Goal: Use online tool/utility: Utilize a website feature to perform a specific function

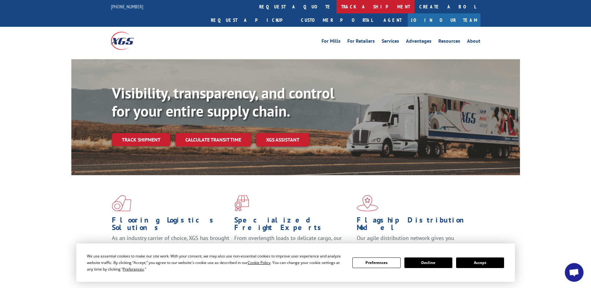
drag, startPoint x: 0, startPoint y: 0, endPoint x: 277, endPoint y: 2, distance: 276.8
click at [337, 2] on link "track a shipment" at bounding box center [376, 6] width 78 height 13
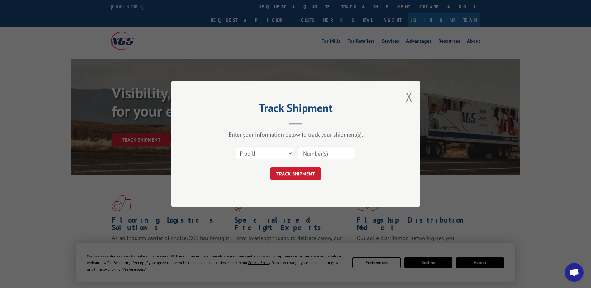
click at [270, 30] on div "Track Shipment Enter your information below to track your shipment(s). Select c…" at bounding box center [295, 144] width 591 height 288
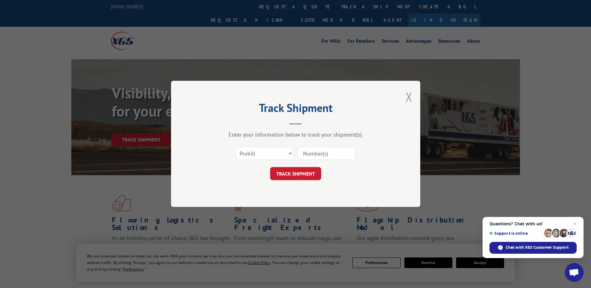
click at [412, 100] on button "Close modal" at bounding box center [409, 97] width 7 height 17
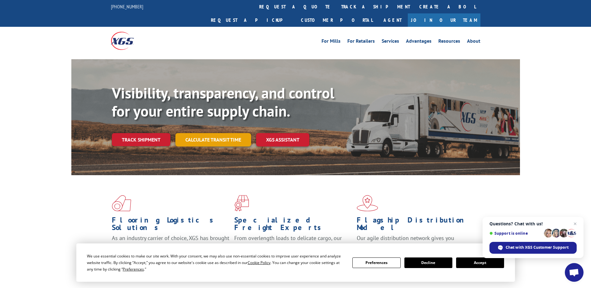
click at [204, 133] on link "Calculate transit time" at bounding box center [213, 139] width 76 height 13
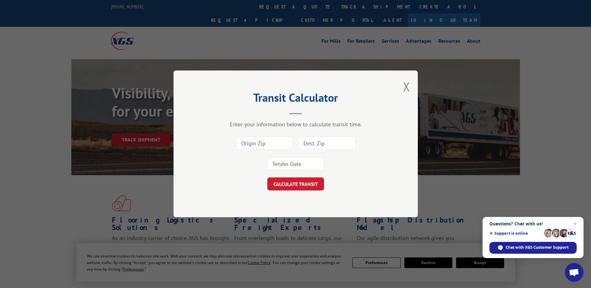
click at [323, 144] on input at bounding box center [326, 143] width 57 height 13
click at [333, 144] on input at bounding box center [326, 143] width 57 height 13
type input "21236"
click at [303, 166] on input at bounding box center [295, 163] width 57 height 13
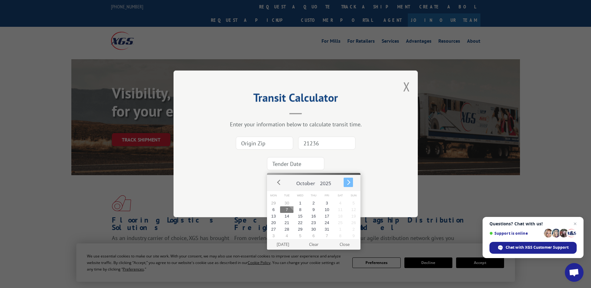
click at [344, 183] on button "Next" at bounding box center [348, 182] width 9 height 9
click at [298, 209] on button "5" at bounding box center [300, 209] width 13 height 7
type input "[DATE]"
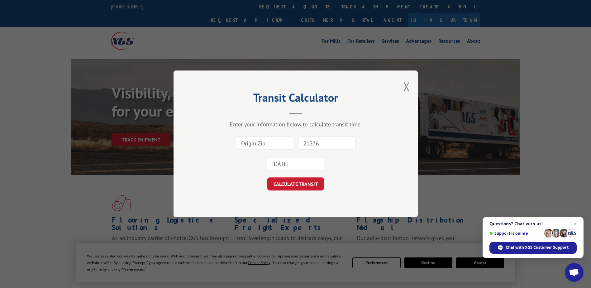
click at [257, 143] on input at bounding box center [264, 143] width 57 height 13
type input "30721"
click at [309, 165] on input "[DATE]" at bounding box center [295, 163] width 57 height 13
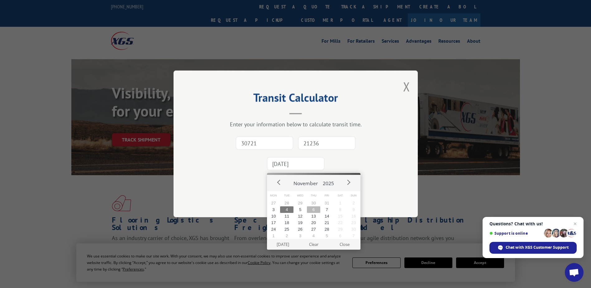
click at [313, 210] on button "6" at bounding box center [313, 209] width 13 height 7
type input "[DATE]"
click at [309, 165] on input "[DATE]" at bounding box center [295, 163] width 57 height 13
click at [279, 145] on input "30721" at bounding box center [264, 143] width 57 height 13
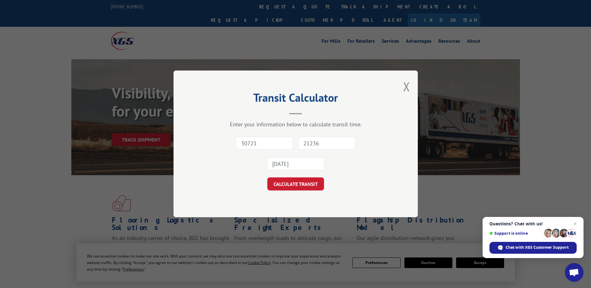
click at [327, 139] on input "21236" at bounding box center [326, 143] width 57 height 13
click at [312, 186] on button "CALCULATE TRANSIT" at bounding box center [295, 184] width 57 height 13
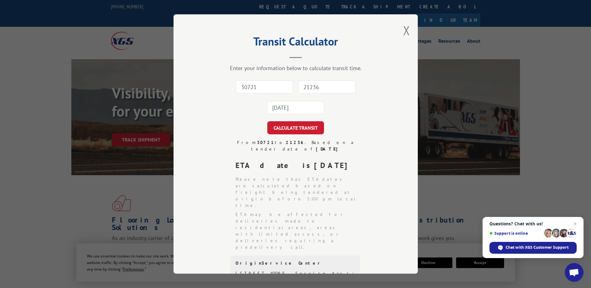
click at [262, 85] on input "30721" at bounding box center [264, 86] width 57 height 13
type input "30721"
type input "21236"
drag, startPoint x: 318, startPoint y: 86, endPoint x: 257, endPoint y: 88, distance: 60.5
click at [257, 88] on div "30721 21236 This field is required" at bounding box center [296, 97] width 182 height 41
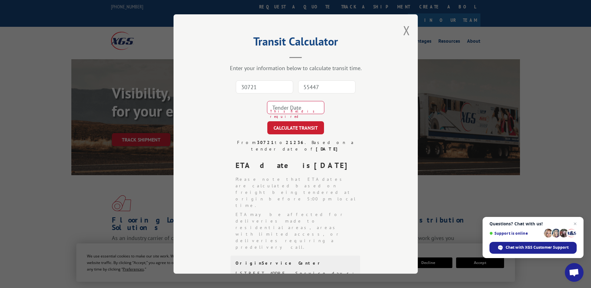
type input "55447"
click at [285, 107] on input at bounding box center [295, 107] width 57 height 13
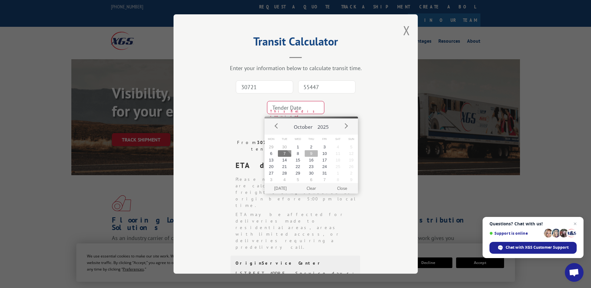
click at [309, 154] on button "9" at bounding box center [311, 153] width 13 height 7
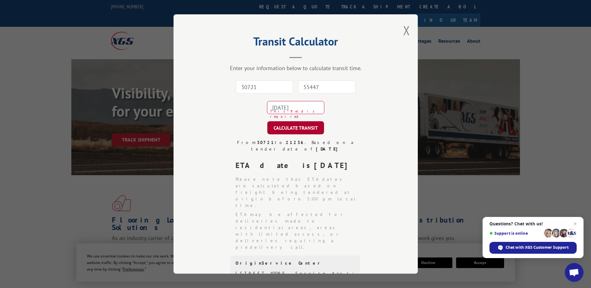
click at [299, 131] on button "CALCULATE TRANSIT" at bounding box center [295, 127] width 57 height 13
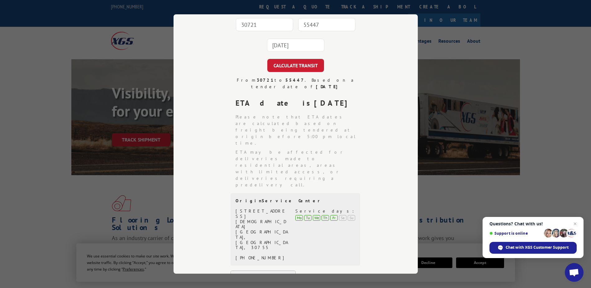
scroll to position [31, 0]
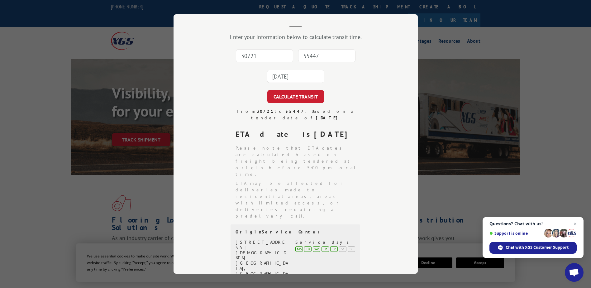
click at [281, 73] on input "[DATE]" at bounding box center [295, 76] width 57 height 13
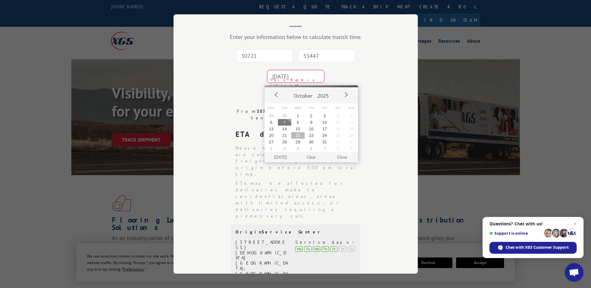
click at [299, 135] on button "22" at bounding box center [297, 135] width 13 height 7
type input "[DATE]"
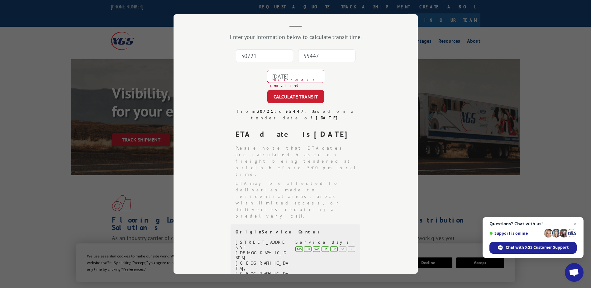
click at [270, 59] on input "30721" at bounding box center [264, 55] width 57 height 13
type input "30721"
drag, startPoint x: 302, startPoint y: 59, endPoint x: 274, endPoint y: 60, distance: 28.1
click at [274, 59] on div "30721 21236 [DATE] This field is required" at bounding box center [296, 66] width 182 height 41
type input "55447"
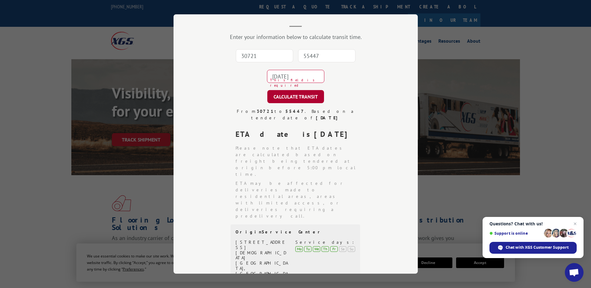
click at [286, 97] on button "CALCULATE TRANSIT" at bounding box center [295, 96] width 57 height 13
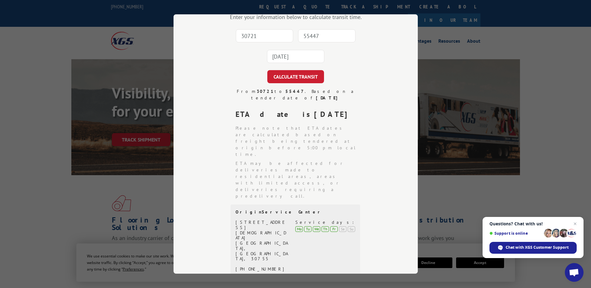
scroll to position [20, 0]
